Goal: Task Accomplishment & Management: Manage account settings

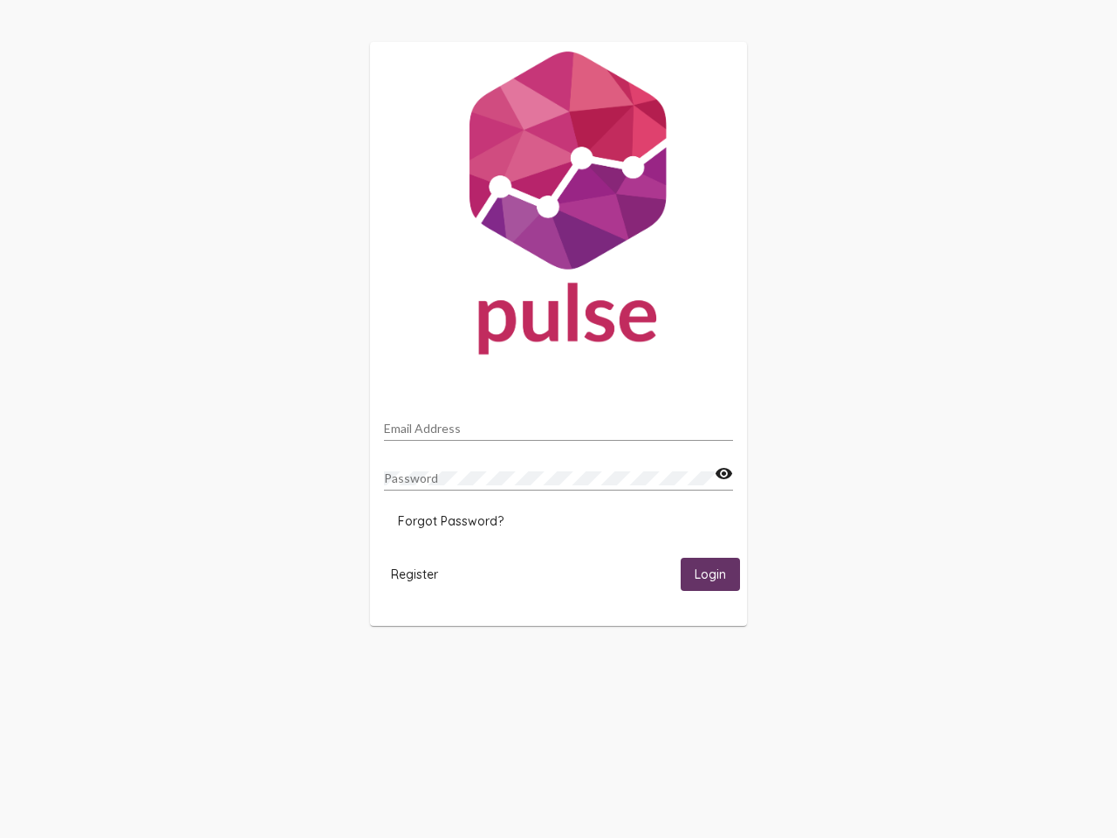
click at [558, 423] on input "Email Address" at bounding box center [558, 428] width 349 height 14
click at [723, 474] on mat-icon "visibility" at bounding box center [724, 473] width 18 height 21
click at [450, 521] on span "Forgot Password?" at bounding box center [451, 521] width 106 height 16
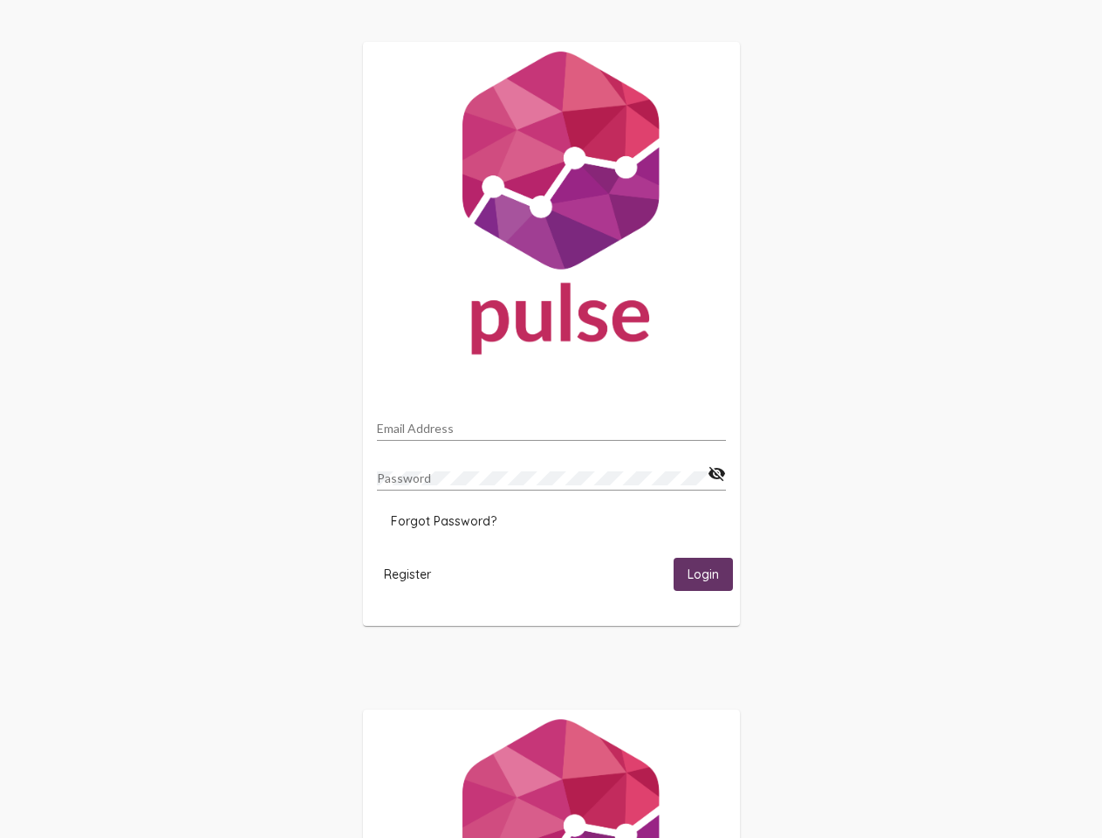
click at [414, 573] on span "Register" at bounding box center [407, 574] width 47 height 16
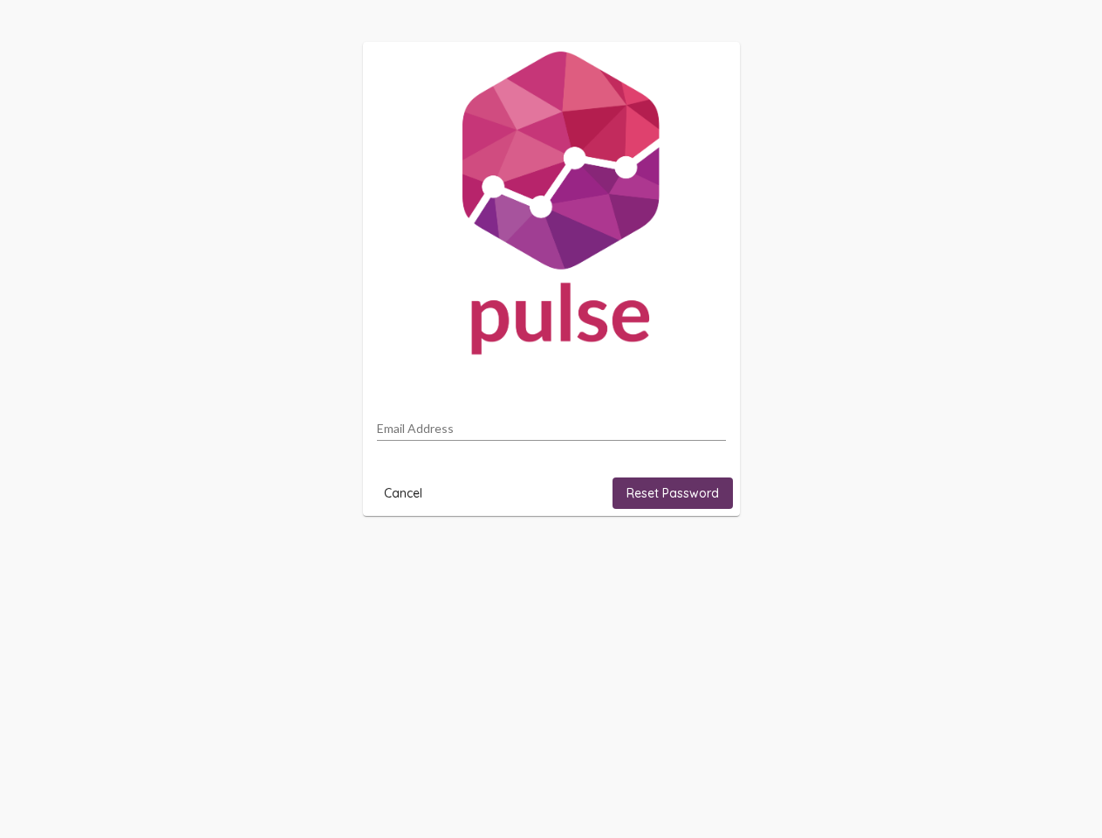
click at [710, 557] on html "Email Address Cancel Reset Password" at bounding box center [551, 278] width 1102 height 557
